Goal: Information Seeking & Learning: Find specific fact

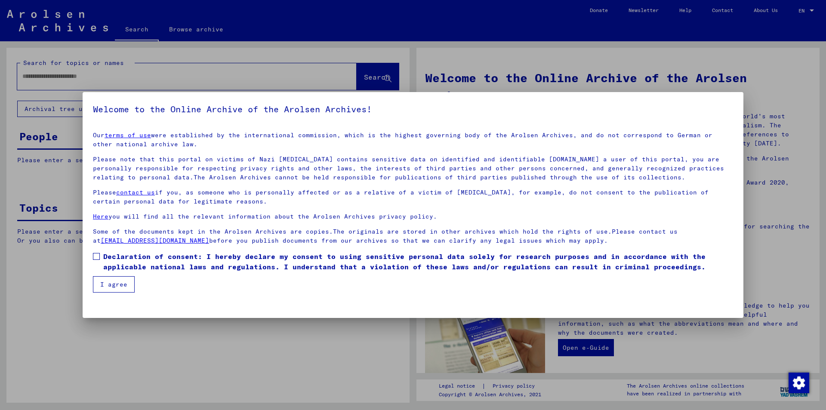
click at [91, 261] on mat-dialog-content "Our terms of use were established by the international commission, which is the…" at bounding box center [413, 209] width 660 height 168
drag, startPoint x: 92, startPoint y: 253, endPoint x: 95, endPoint y: 256, distance: 4.7
click at [92, 253] on mat-dialog-content "Our terms of use were established by the international commission, which is the…" at bounding box center [413, 209] width 660 height 168
click at [96, 258] on span at bounding box center [96, 256] width 7 height 7
click at [110, 289] on button "I agree" at bounding box center [114, 284] width 42 height 16
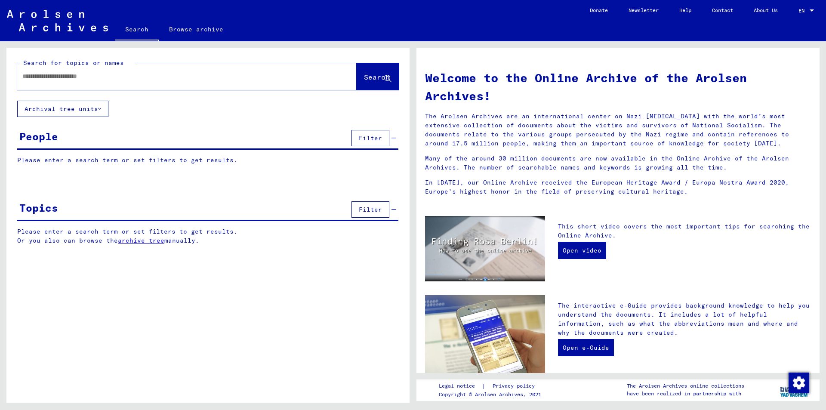
click at [120, 86] on div at bounding box center [173, 76] width 313 height 19
click at [102, 77] on input "text" at bounding box center [176, 76] width 308 height 9
paste input "*****"
type input "*****"
click at [364, 78] on span "Search" at bounding box center [377, 77] width 26 height 9
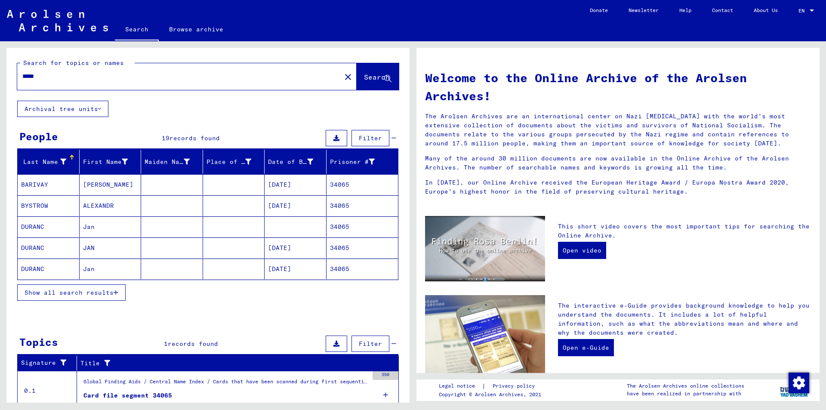
click at [101, 294] on span "Show all search results" at bounding box center [69, 293] width 89 height 8
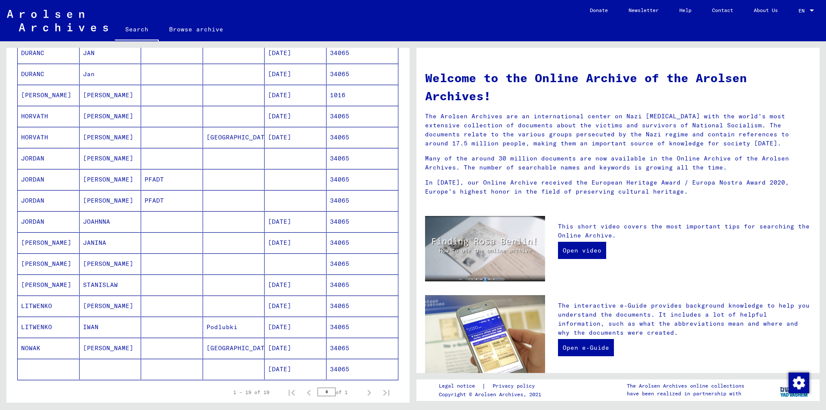
scroll to position [215, 0]
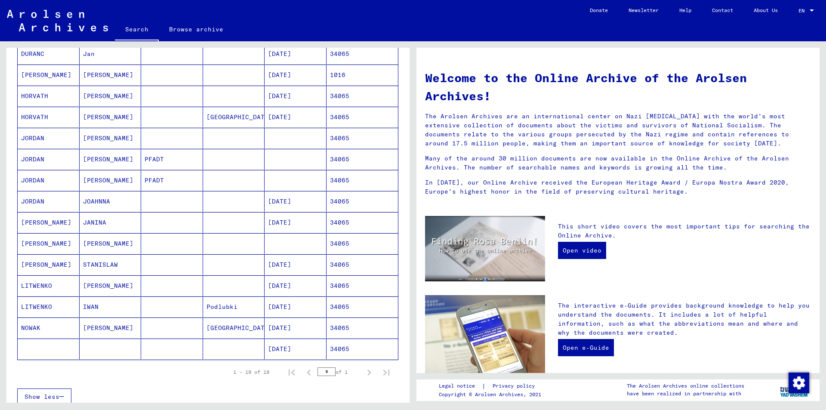
click at [115, 256] on mat-cell "STANISLAW" at bounding box center [111, 264] width 62 height 21
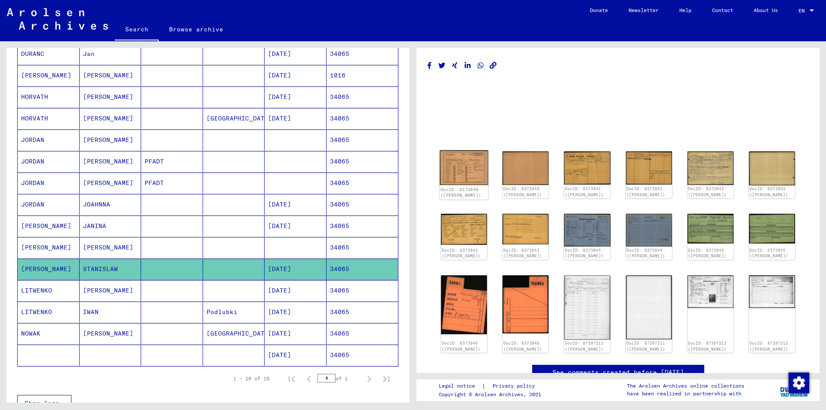
click at [477, 172] on img at bounding box center [463, 167] width 49 height 34
click at [456, 163] on img at bounding box center [463, 167] width 49 height 34
click at [694, 170] on img at bounding box center [710, 167] width 49 height 35
